Goal: Task Accomplishment & Management: Use online tool/utility

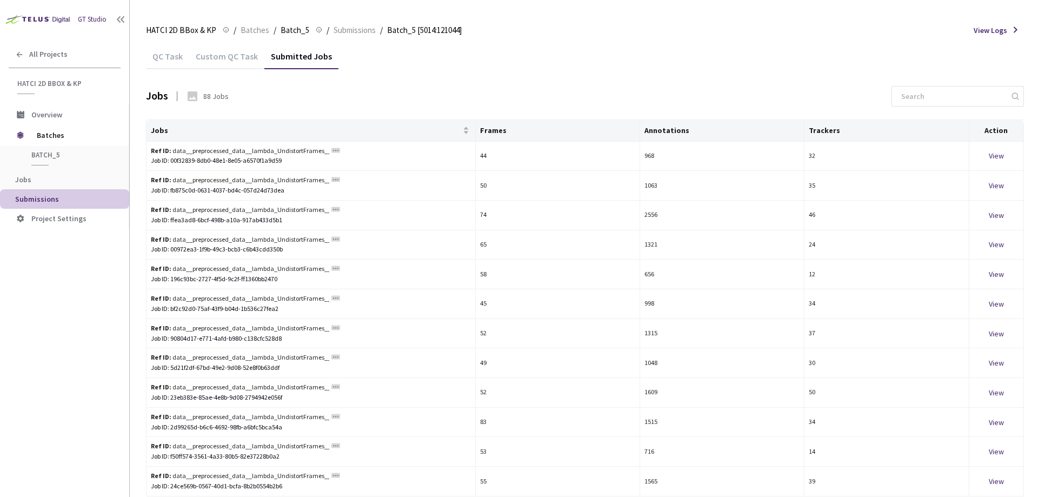
click at [227, 58] on div "Custom QC Task" at bounding box center [226, 60] width 75 height 18
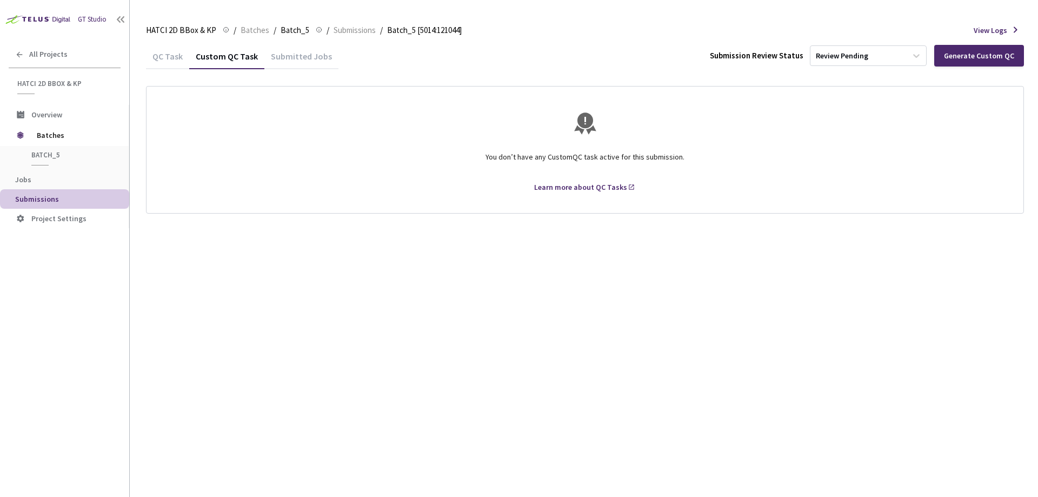
click at [160, 57] on div "QC Task" at bounding box center [167, 60] width 43 height 18
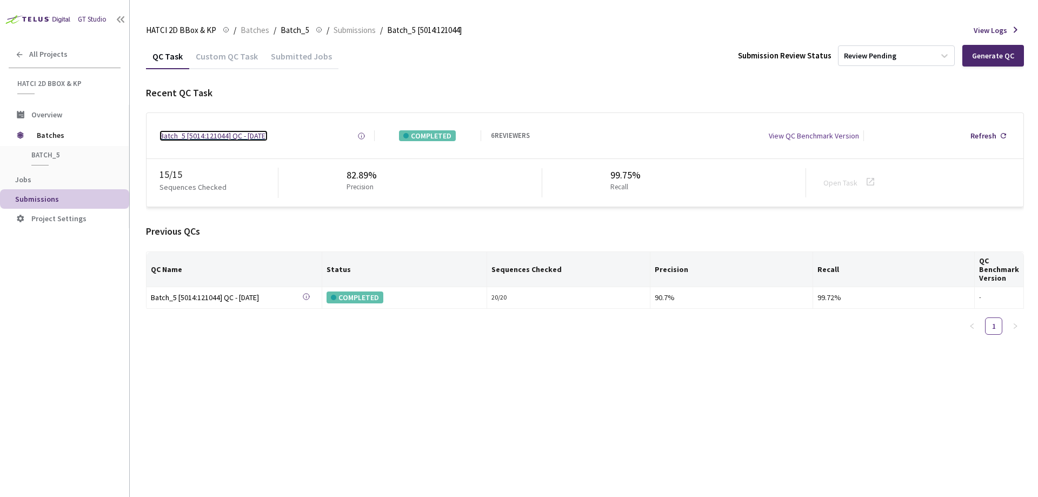
click at [268, 134] on div "Batch_5 [5014:121044] QC - [DATE]" at bounding box center [214, 135] width 108 height 11
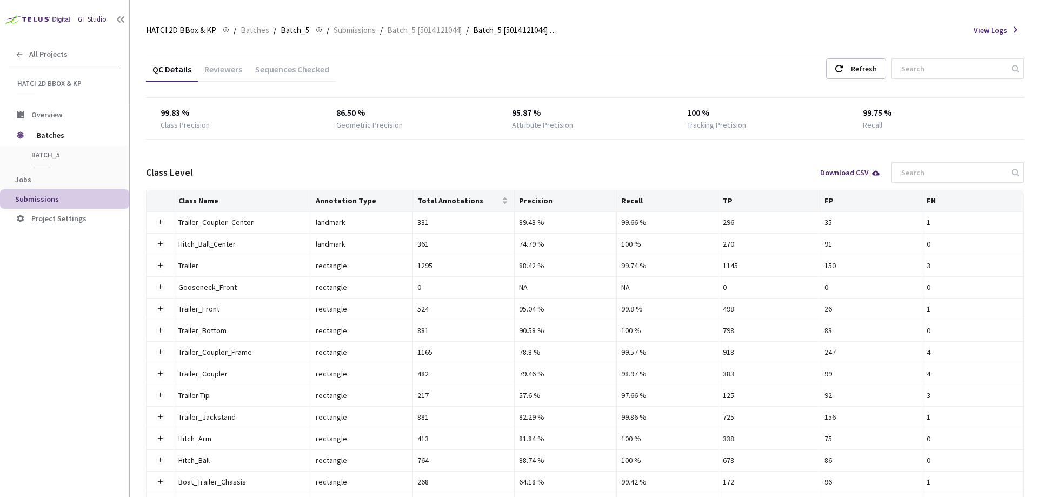
click at [225, 61] on div "Reviewers" at bounding box center [223, 67] width 51 height 23
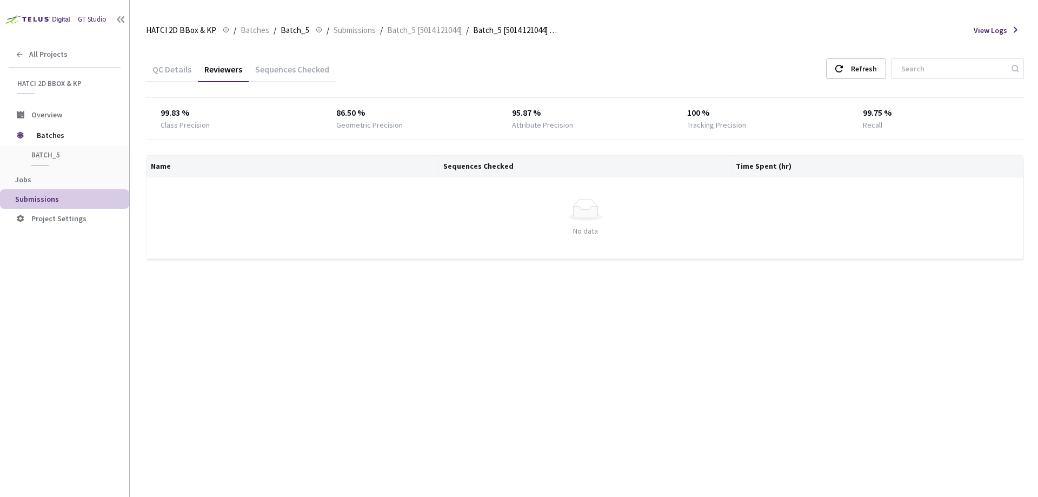
click at [290, 71] on div "Sequences Checked" at bounding box center [292, 73] width 87 height 18
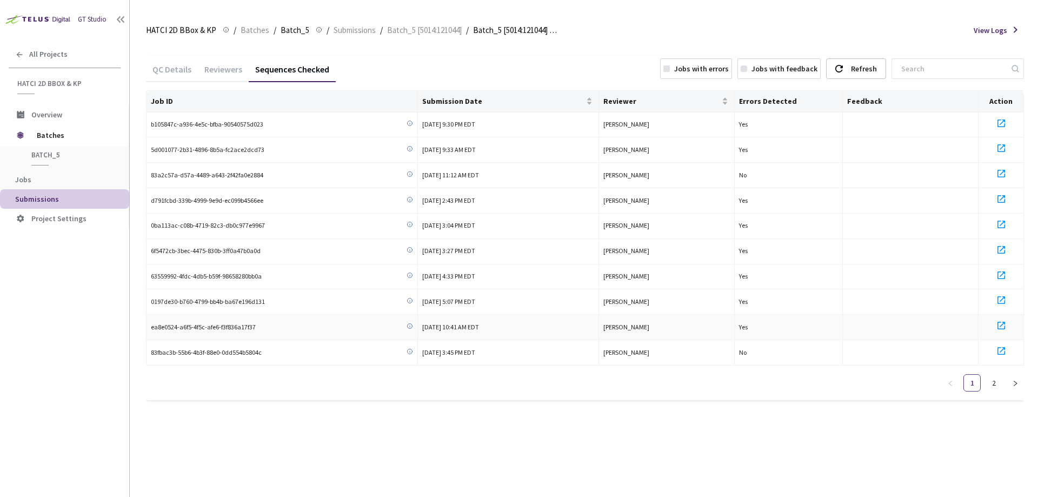
click at [1009, 326] on div at bounding box center [1001, 327] width 36 height 16
click at [1002, 391] on ul "1 2" at bounding box center [983, 382] width 82 height 17
click at [995, 385] on link "2" at bounding box center [994, 383] width 16 height 16
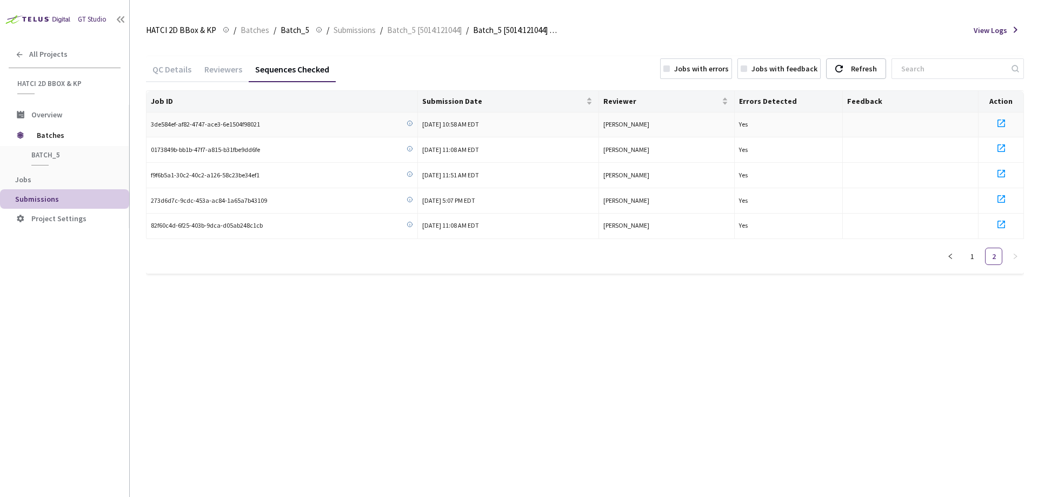
click at [1002, 123] on icon at bounding box center [1001, 123] width 13 height 13
click at [973, 255] on link "1" at bounding box center [972, 256] width 16 height 16
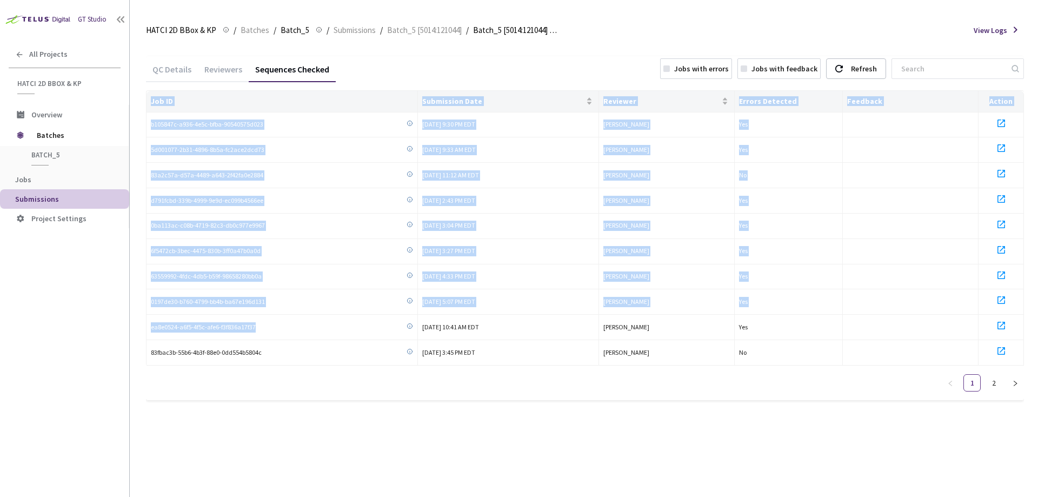
drag, startPoint x: 258, startPoint y: 324, endPoint x: 145, endPoint y: 331, distance: 113.8
click at [145, 331] on main "HATCI 2D BBox & KP HATCI 2D BBox & KP / Batches / Batch_5 Batch_5 / Submissions…" at bounding box center [584, 248] width 908 height 497
click at [308, 333] on td "ea8e0524-a6f5-4f5c-afe6-f3f836a17f37" at bounding box center [282, 327] width 271 height 25
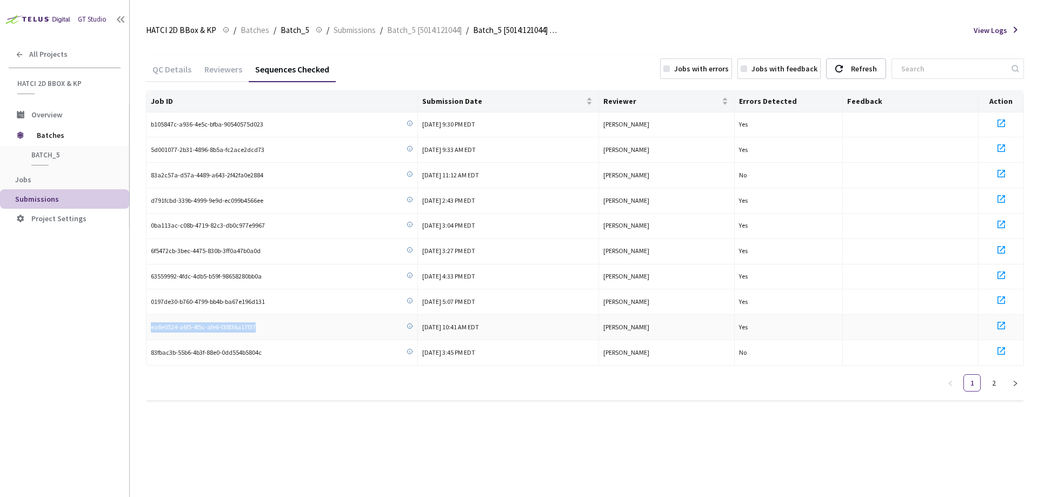
drag, startPoint x: 234, startPoint y: 328, endPoint x: 149, endPoint y: 330, distance: 85.5
click at [149, 330] on td "ea8e0524-a6f5-4f5c-afe6-f3f836a17f37" at bounding box center [282, 327] width 271 height 25
copy span "ea8e0524-a6f5-4f5c-afe6-f3f836a17f37"
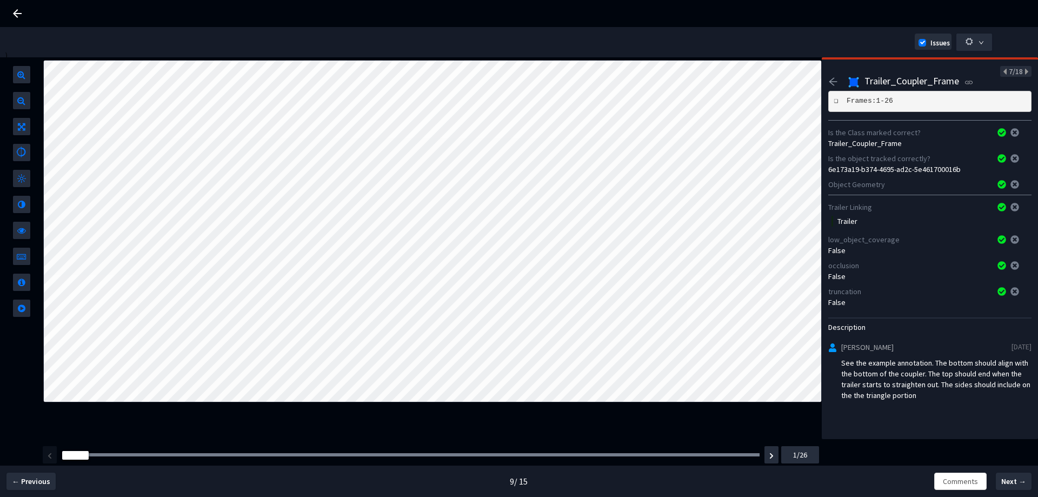
click at [1011, 237] on icon at bounding box center [1015, 239] width 9 height 9
